Goal: Information Seeking & Learning: Learn about a topic

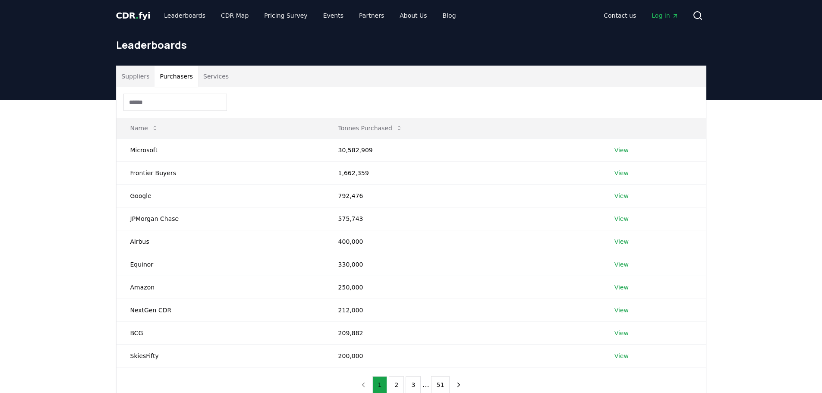
click at [172, 79] on button "Purchasers" at bounding box center [176, 76] width 44 height 21
click at [77, 171] on div "Suppliers Purchasers Services Name Tonnes Purchased Microsoft 30,582,909 View F…" at bounding box center [411, 268] width 822 height 337
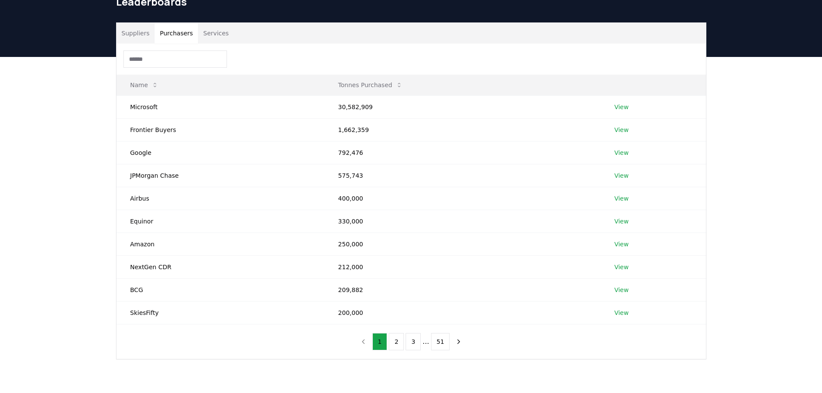
scroll to position [86, 0]
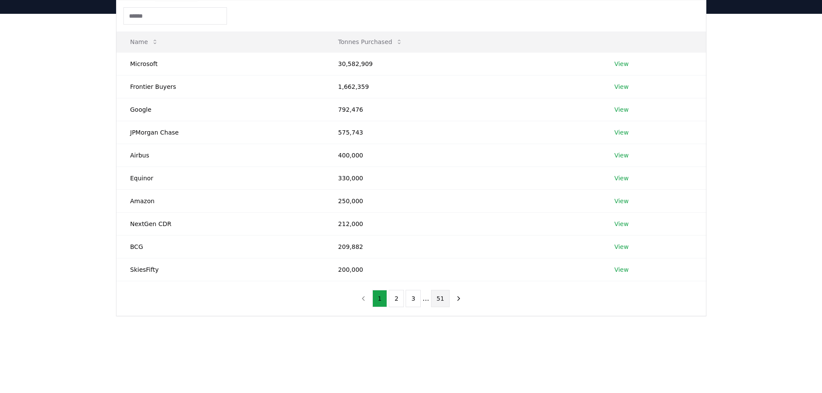
click at [441, 301] on button "51" at bounding box center [440, 298] width 19 height 17
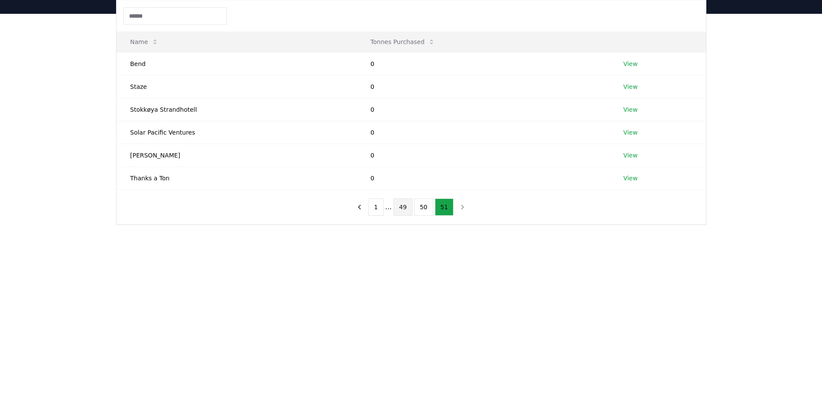
click at [403, 210] on button "49" at bounding box center [402, 206] width 19 height 17
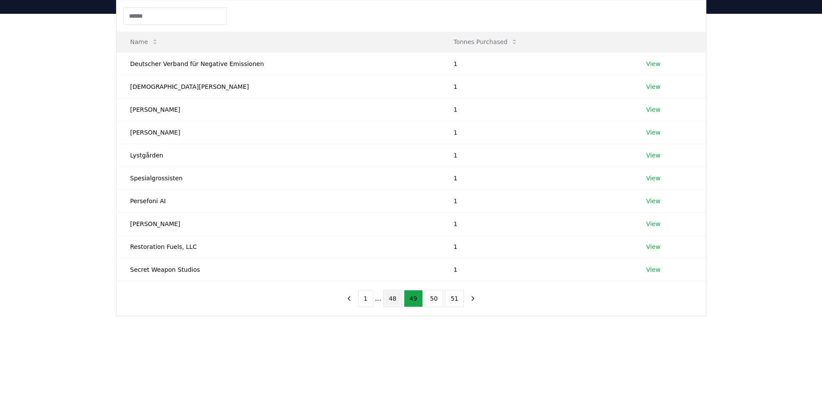
click at [394, 303] on button "48" at bounding box center [392, 298] width 19 height 17
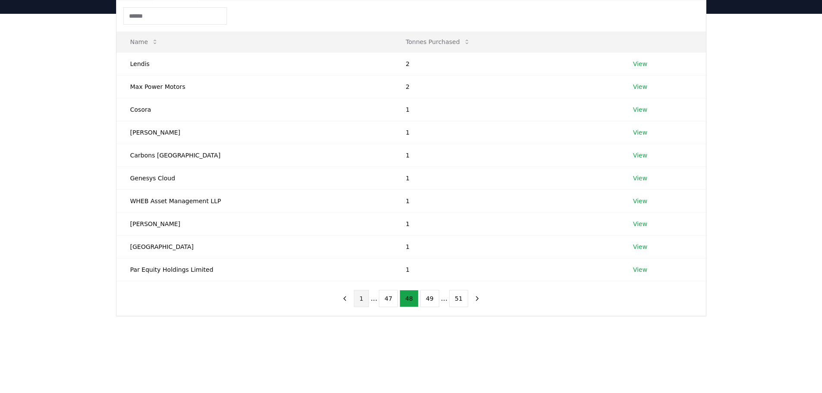
click at [368, 303] on button "1" at bounding box center [361, 298] width 15 height 17
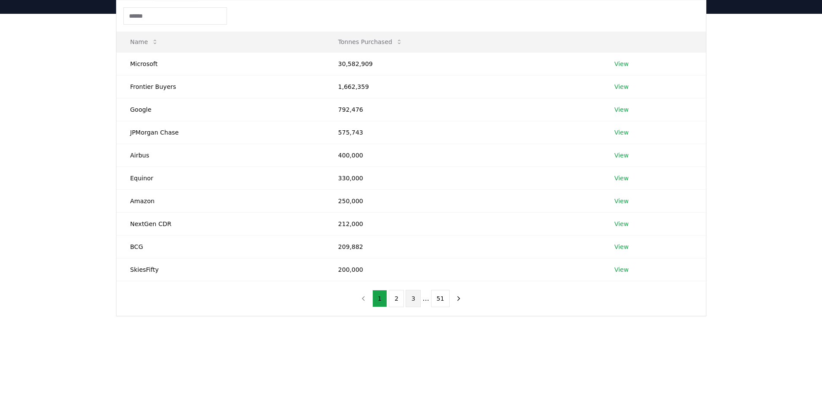
click at [410, 301] on button "3" at bounding box center [412, 298] width 15 height 17
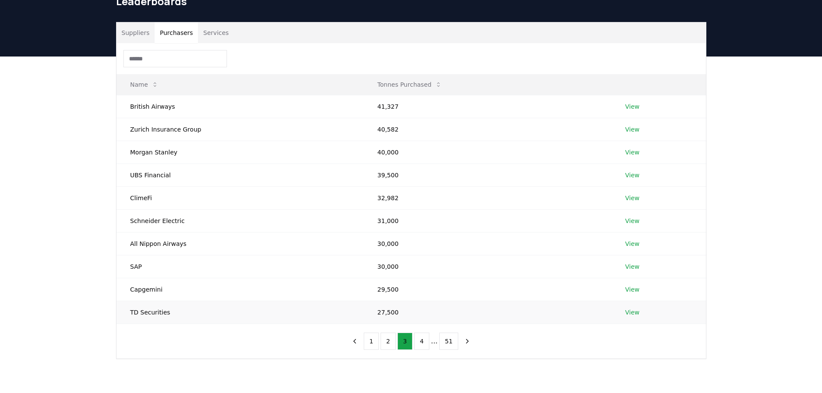
scroll to position [43, 0]
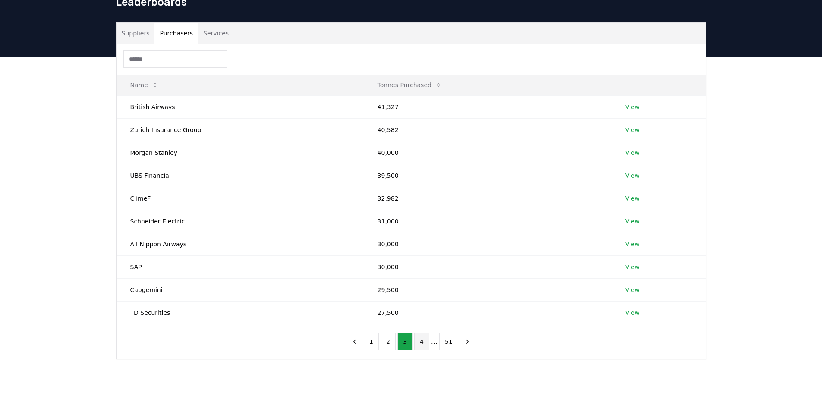
click at [429, 342] on button "4" at bounding box center [421, 341] width 15 height 17
